Goal: Find specific page/section: Find specific page/section

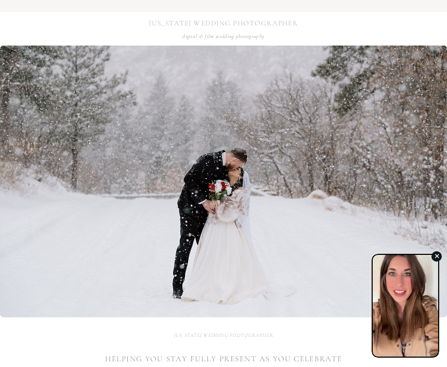
click at [431, 261] on button "button" at bounding box center [437, 257] width 16 height 16
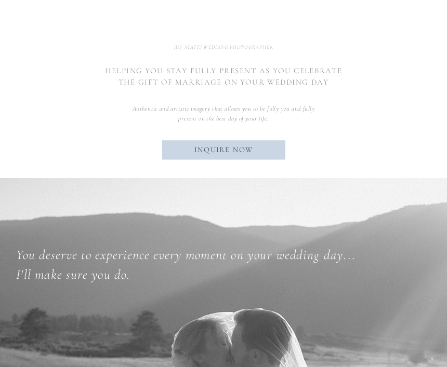
scroll to position [347, 0]
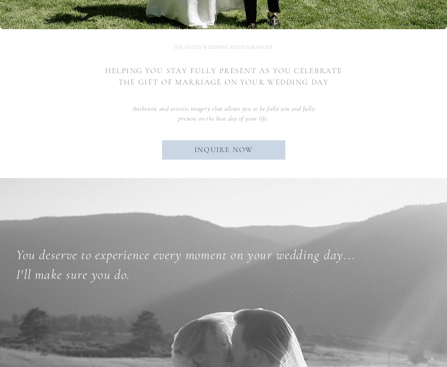
click at [215, 142] on div at bounding box center [223, 150] width 123 height 19
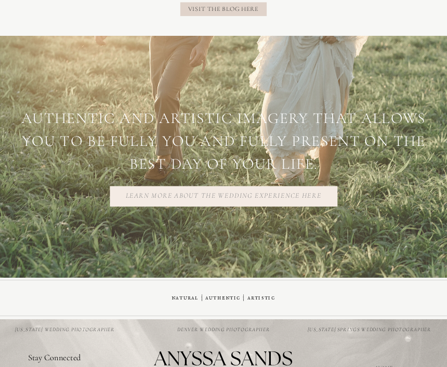
scroll to position [1565, 0]
click at [193, 189] on div at bounding box center [224, 197] width 228 height 20
